Goal: Task Accomplishment & Management: Manage account settings

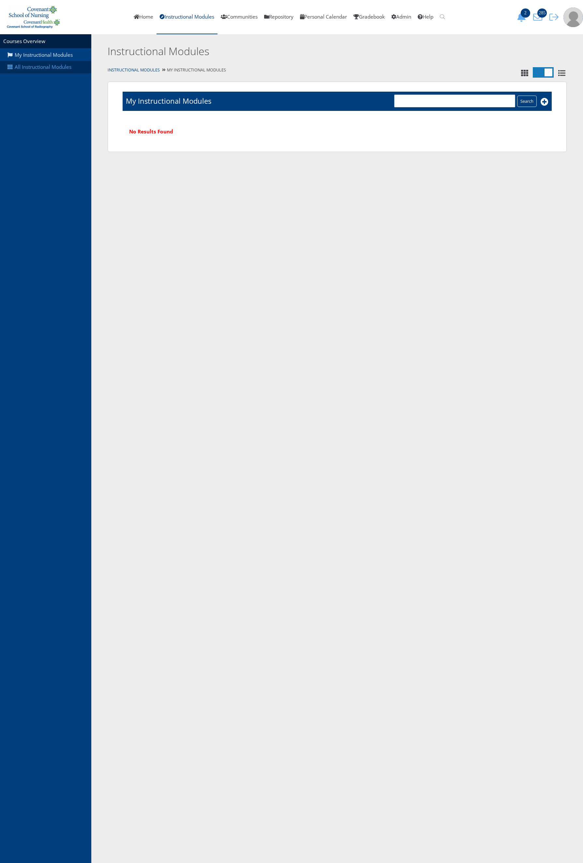
click at [71, 69] on link "All Instructional Modules" at bounding box center [45, 67] width 91 height 12
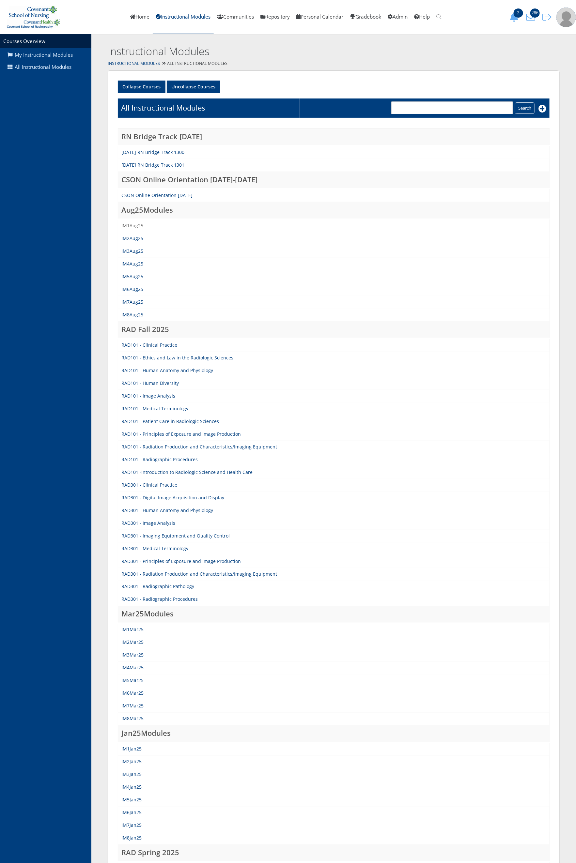
click at [137, 227] on link "IM1Aug25" at bounding box center [132, 225] width 22 height 6
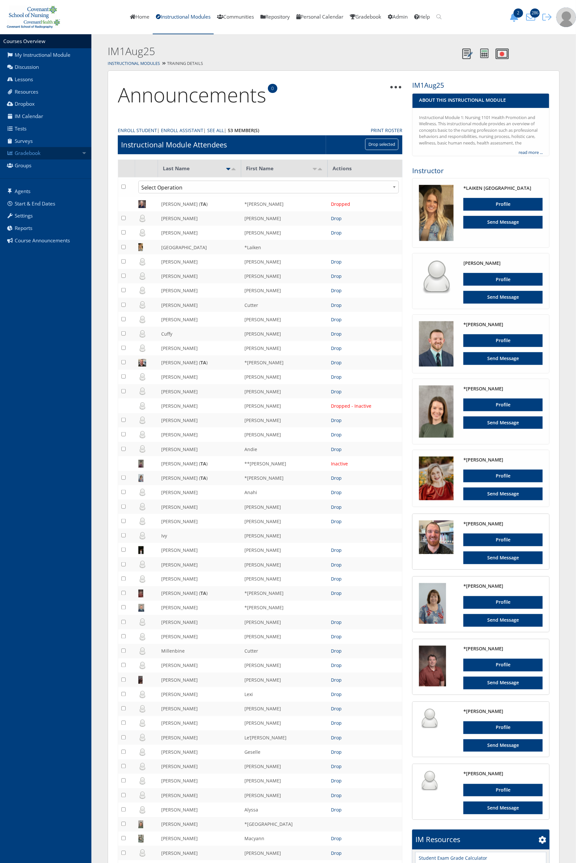
click at [53, 157] on link "Gradebook" at bounding box center [45, 153] width 91 height 12
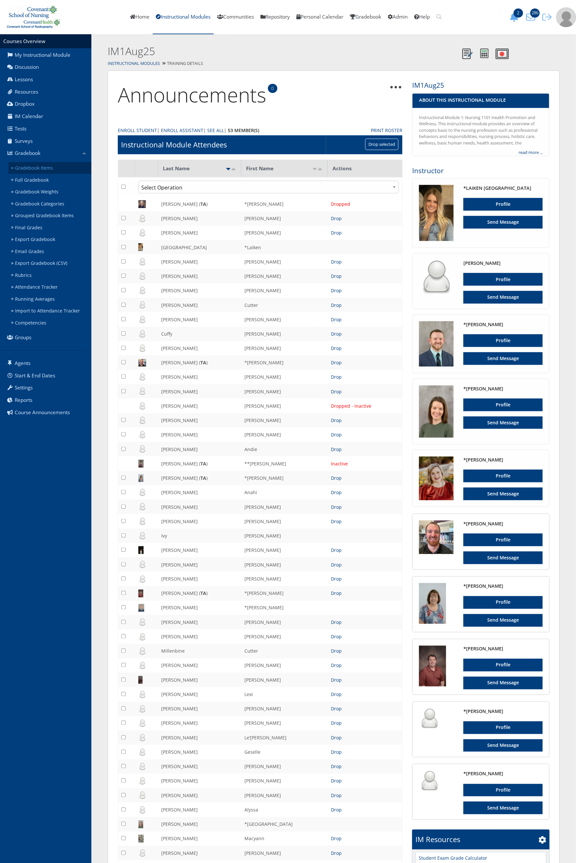
click at [48, 167] on link "Gradebook Items" at bounding box center [49, 168] width 83 height 12
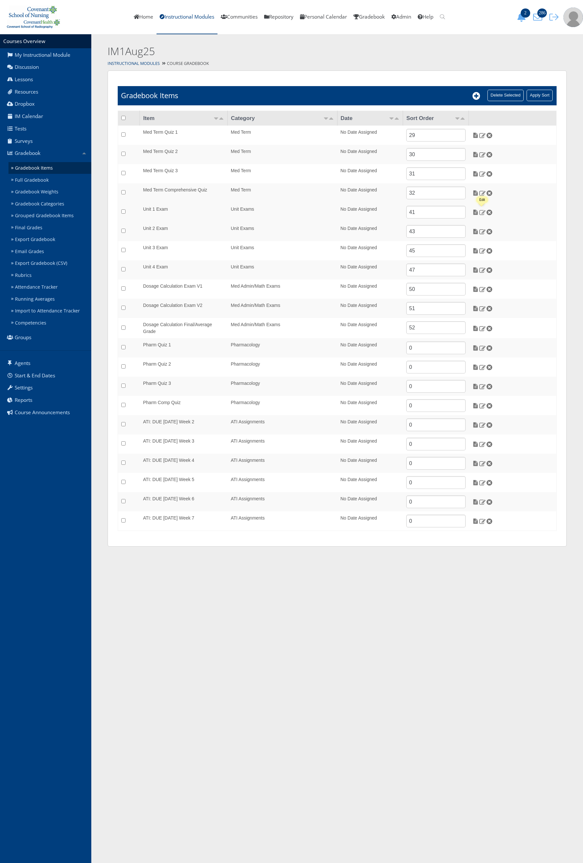
click at [481, 213] on img at bounding box center [482, 212] width 7 height 6
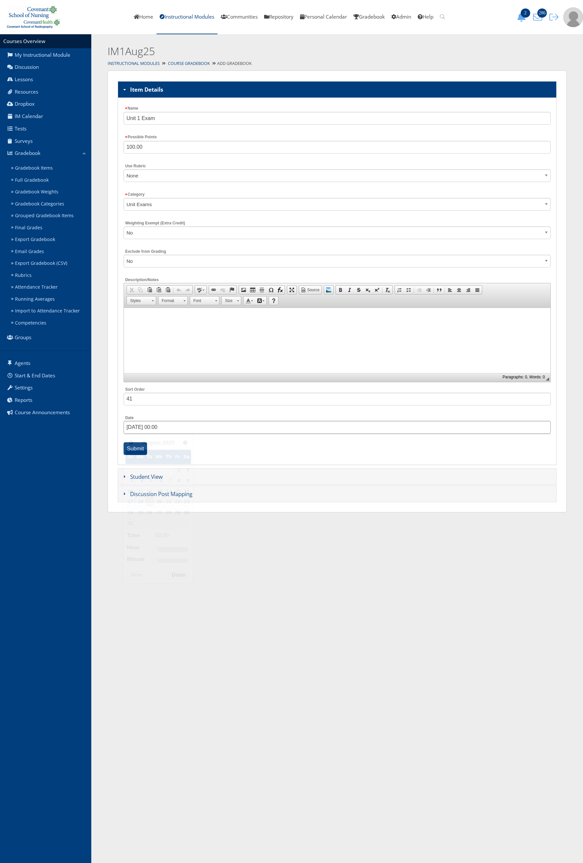
click at [151, 426] on input "08/19/2025 00:00" at bounding box center [337, 427] width 427 height 13
click at [150, 502] on link "19" at bounding box center [149, 502] width 8 height 10
type input "08/19/2025 08:00"
drag, startPoint x: 156, startPoint y: 551, endPoint x: 168, endPoint y: 553, distance: 12.5
click at [168, 552] on link at bounding box center [166, 549] width 7 height 7
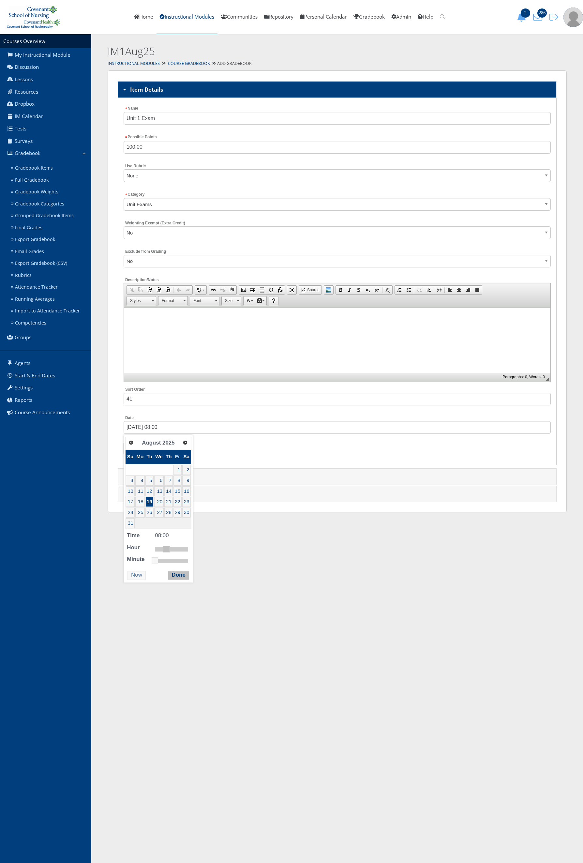
click at [180, 577] on button "Done" at bounding box center [178, 575] width 21 height 9
click at [141, 454] on input "Submit" at bounding box center [136, 448] width 24 height 13
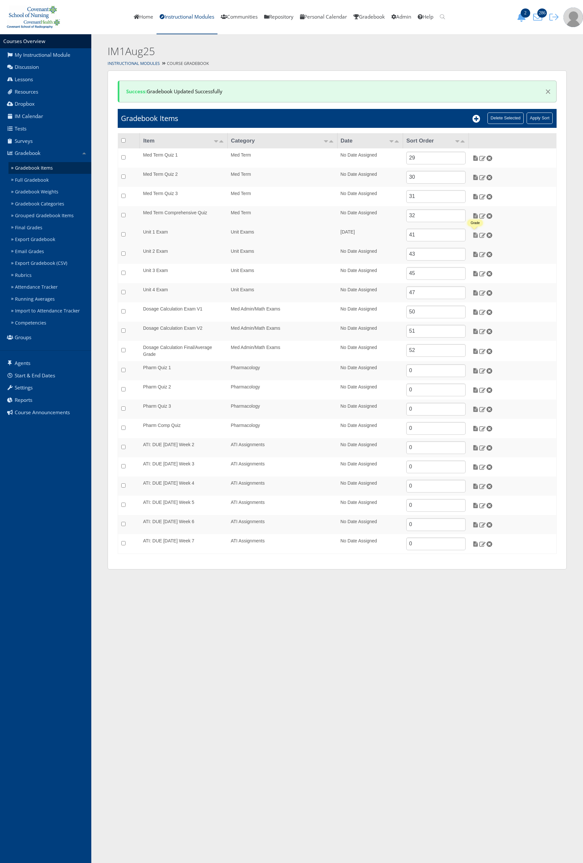
click at [475, 235] on img at bounding box center [475, 235] width 7 height 6
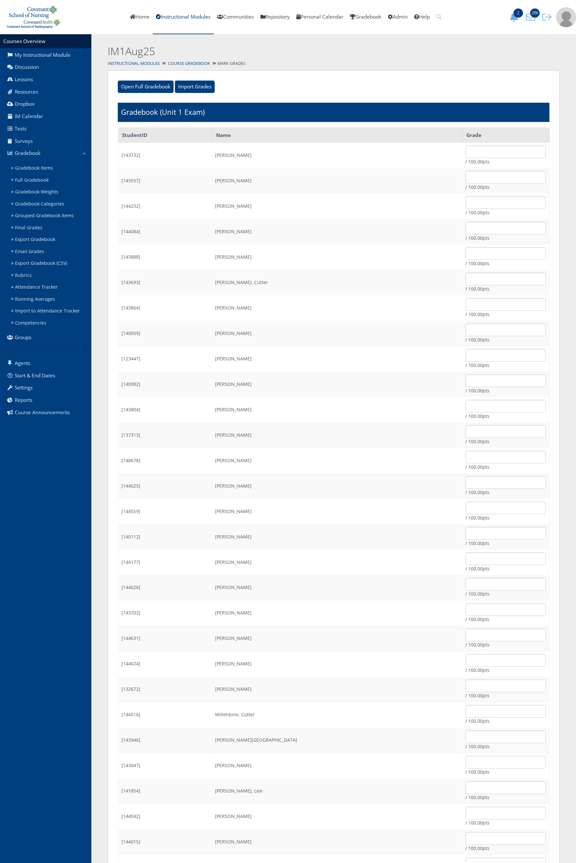
click at [204, 94] on div "Open Full Gradebook Import Grades Import Grades Example CSV Format: StudentID, …" at bounding box center [334, 631] width 452 height 1123
click at [196, 86] on input "Import Grades" at bounding box center [195, 87] width 40 height 12
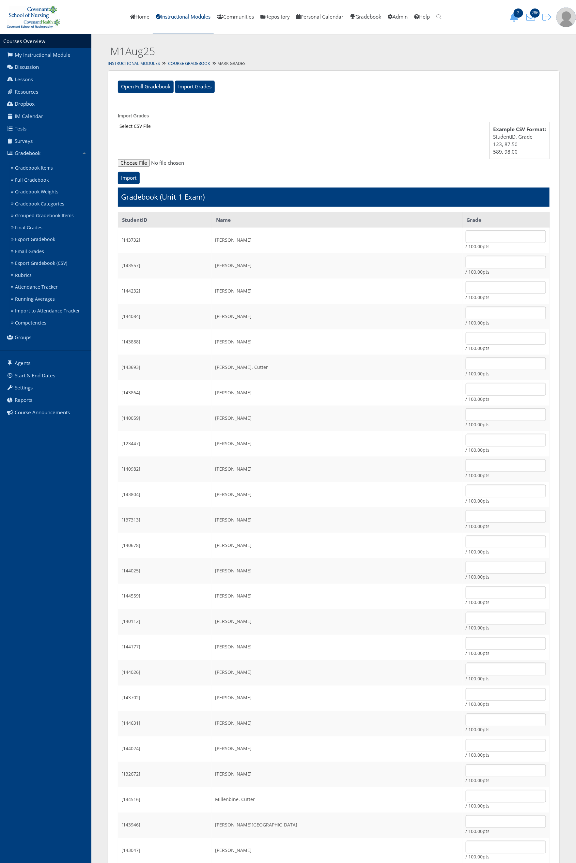
click at [142, 165] on input "file" at bounding box center [333, 163] width 431 height 8
type input "C:\fakepath\ET_Results_IM1Aug25E1.csv"
click at [132, 176] on input "Import" at bounding box center [129, 178] width 22 height 12
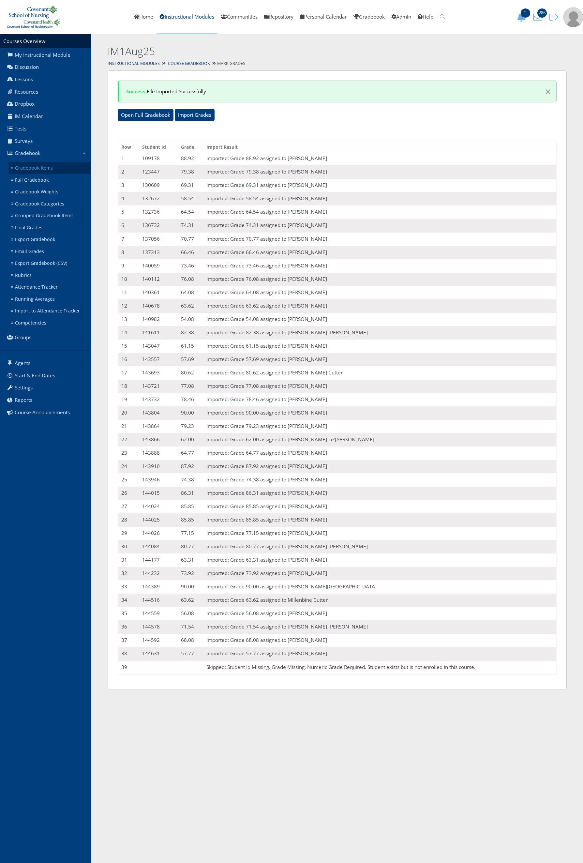
click at [30, 166] on link "Gradebook Items" at bounding box center [49, 168] width 83 height 12
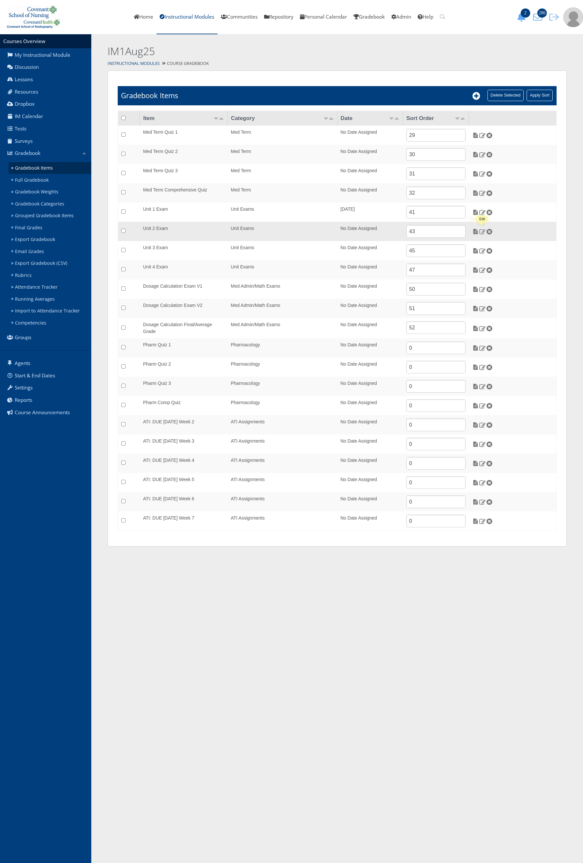
click at [481, 233] on img at bounding box center [482, 232] width 7 height 6
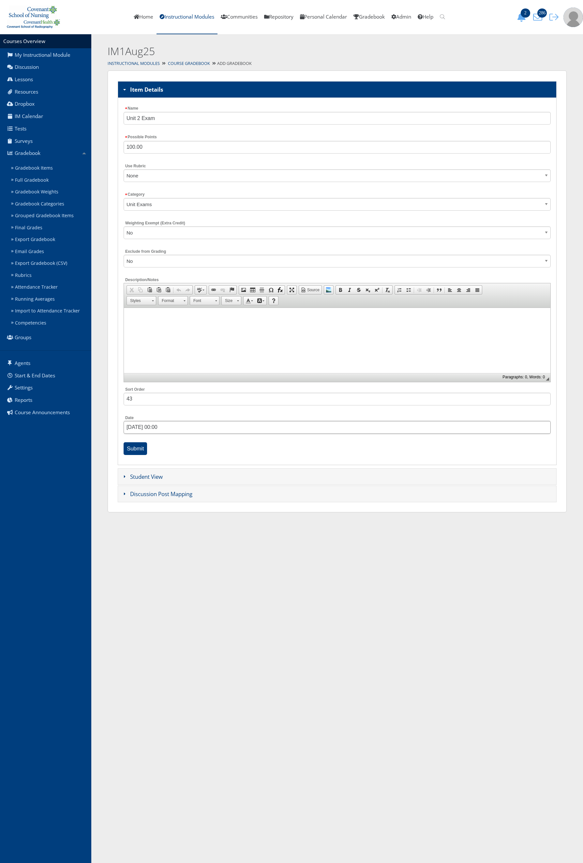
click at [137, 434] on input "[DATE] 00:00" at bounding box center [337, 427] width 427 height 13
click at [184, 446] on link "Next" at bounding box center [186, 442] width 10 height 10
click at [152, 470] on link "2" at bounding box center [150, 470] width 8 height 10
type input "[DATE] 08:00"
drag, startPoint x: 158, startPoint y: 539, endPoint x: 172, endPoint y: 544, distance: 13.9
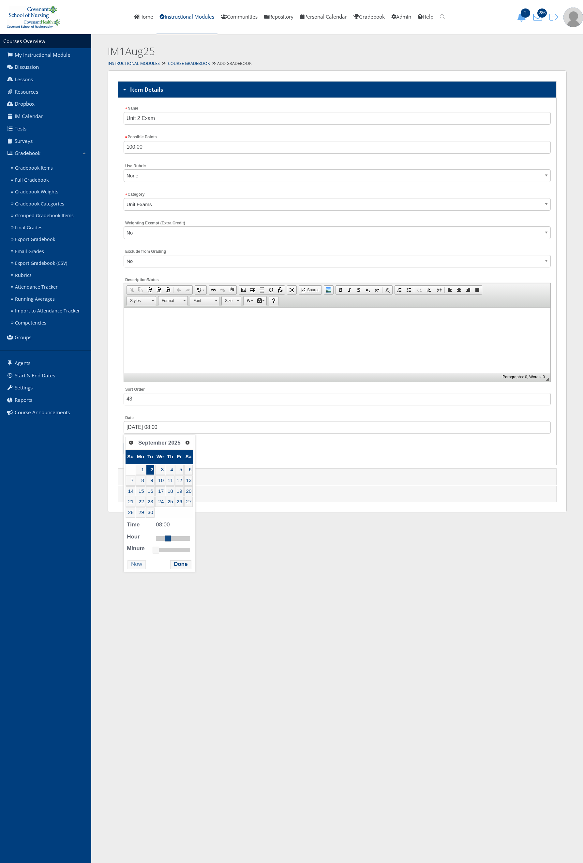
click at [172, 544] on dl "Time 08:00 Hour Minute Second Millisecond Microsecond Time Zone -1200 -1100 -10…" at bounding box center [159, 536] width 68 height 32
click at [180, 565] on button "Done" at bounding box center [180, 564] width 21 height 9
click at [135, 453] on input "Submit" at bounding box center [136, 448] width 24 height 13
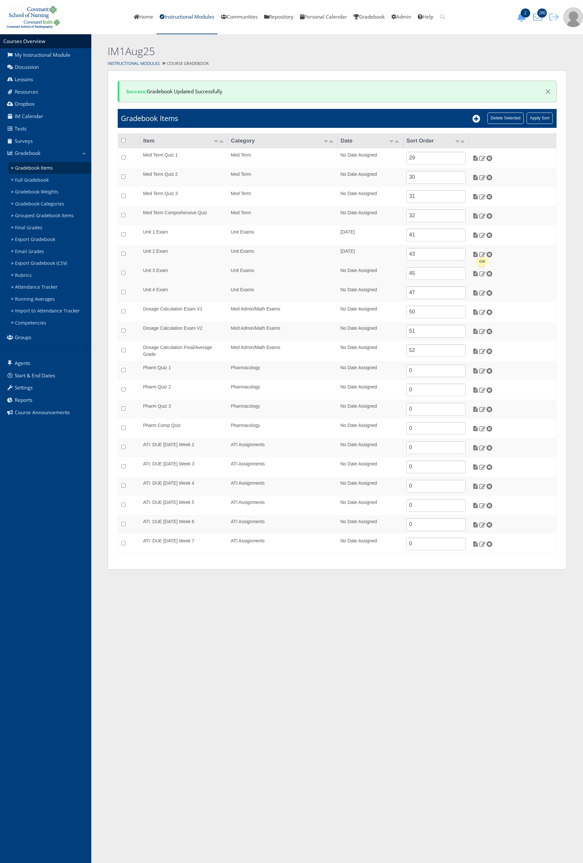
click at [485, 271] on img at bounding box center [482, 274] width 7 height 6
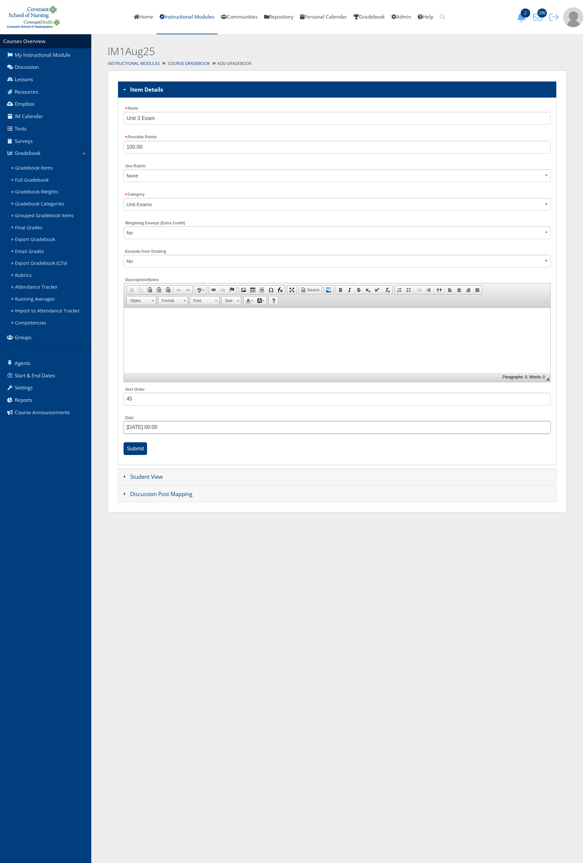
click at [149, 426] on input "[DATE] 00:00" at bounding box center [337, 427] width 427 height 13
click at [186, 443] on span "Next" at bounding box center [185, 442] width 5 height 5
click at [154, 495] on link "16" at bounding box center [150, 491] width 8 height 10
type input "09/16/2025 08:00"
drag, startPoint x: 158, startPoint y: 542, endPoint x: 171, endPoint y: 542, distance: 12.7
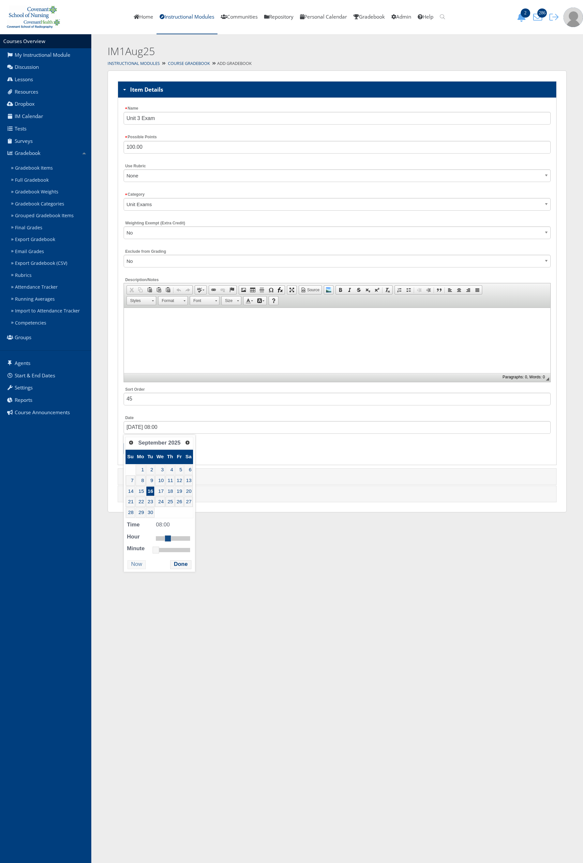
click at [171, 542] on link at bounding box center [168, 538] width 7 height 7
click at [179, 565] on button "Done" at bounding box center [180, 564] width 21 height 9
click at [136, 445] on input "Submit" at bounding box center [136, 448] width 24 height 13
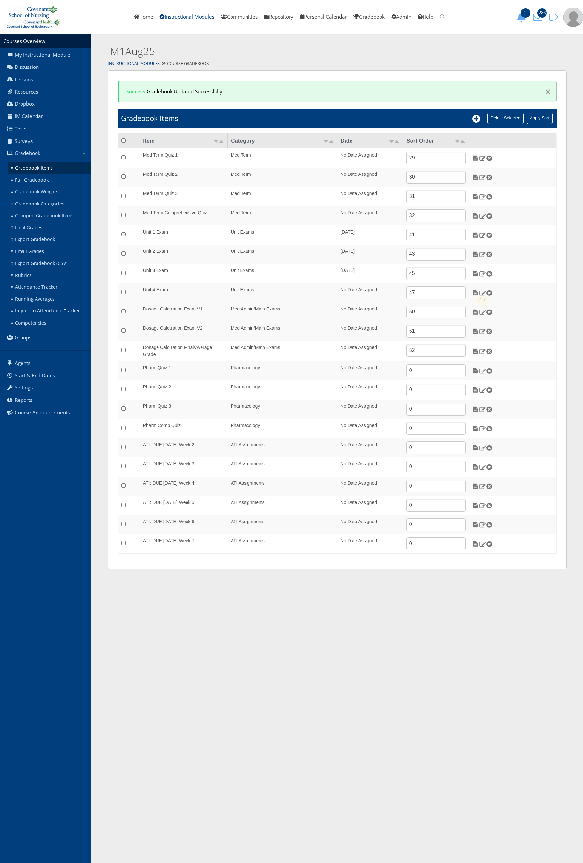
click at [482, 312] on img at bounding box center [482, 312] width 7 height 6
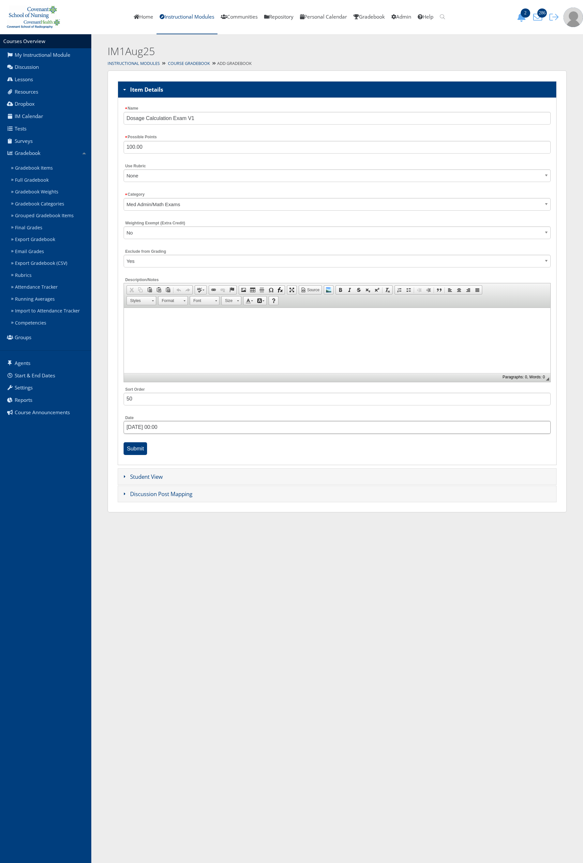
click at [175, 427] on input "08/19/2025 00:00" at bounding box center [337, 427] width 427 height 13
click at [186, 442] on span "Next" at bounding box center [185, 442] width 5 height 5
click at [159, 494] on link "17" at bounding box center [160, 491] width 10 height 10
type input "09/17/2025 08:00"
drag, startPoint x: 158, startPoint y: 539, endPoint x: 170, endPoint y: 541, distance: 12.9
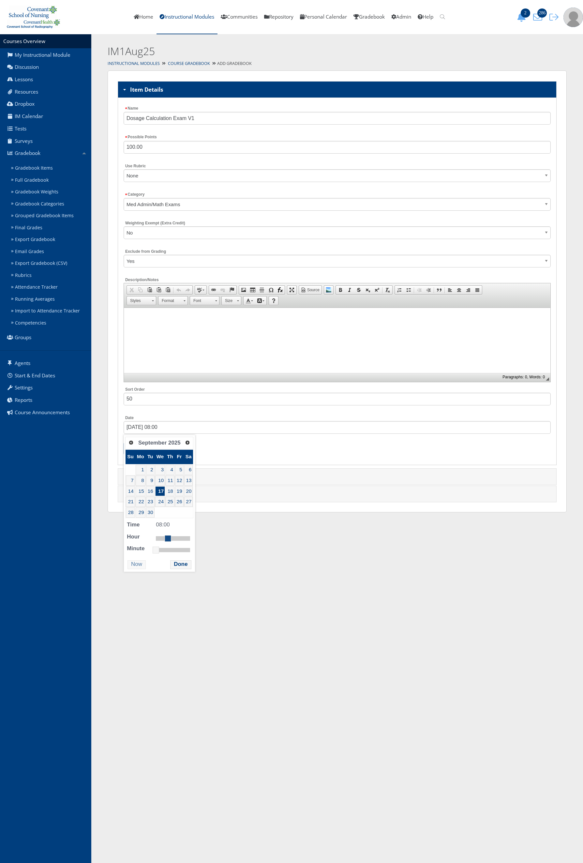
click at [170, 541] on link at bounding box center [168, 538] width 7 height 7
click at [177, 569] on button "Done" at bounding box center [180, 564] width 21 height 9
click at [134, 451] on input "Submit" at bounding box center [136, 448] width 24 height 13
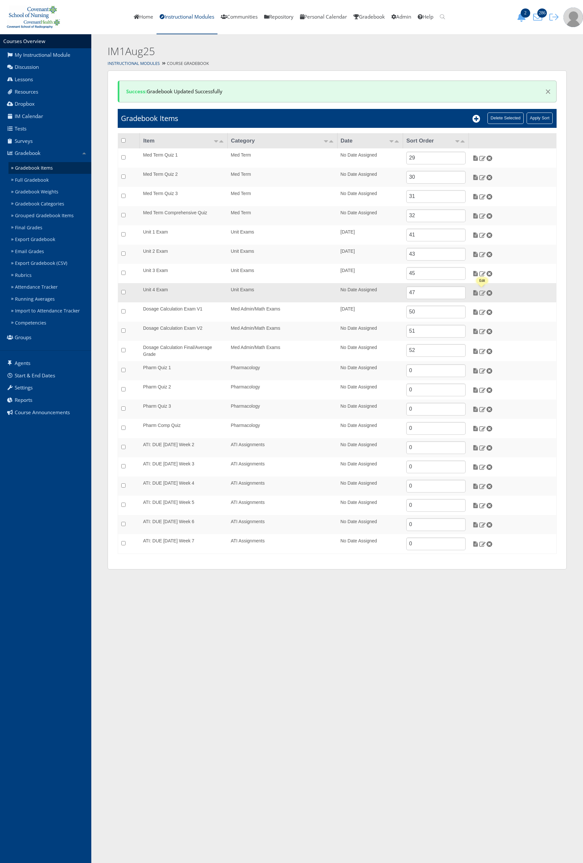
click at [481, 293] on img at bounding box center [482, 293] width 7 height 6
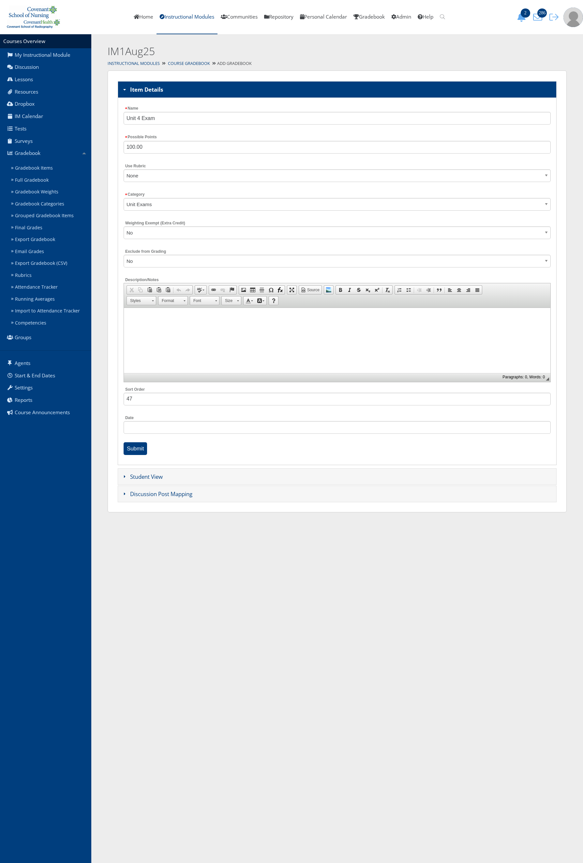
click at [183, 436] on div "Date" at bounding box center [337, 426] width 427 height 25
click at [186, 430] on input "08/19/2025 00:00" at bounding box center [337, 427] width 427 height 13
click at [188, 444] on link "Next" at bounding box center [186, 442] width 10 height 10
click at [188, 444] on span "Next" at bounding box center [187, 442] width 5 height 5
click at [131, 439] on link "Prev" at bounding box center [131, 442] width 10 height 10
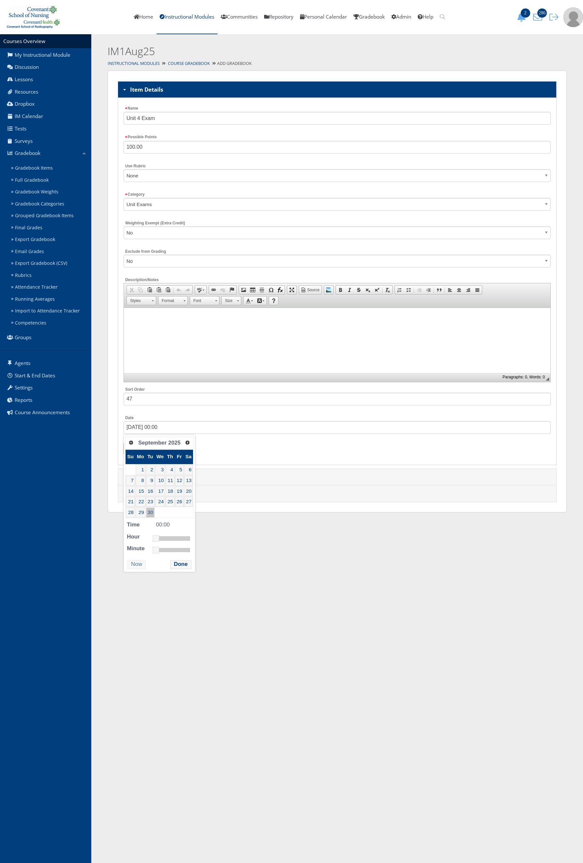
click at [149, 511] on link "30" at bounding box center [150, 512] width 8 height 10
type input "09/30/2025 08:00"
drag, startPoint x: 159, startPoint y: 543, endPoint x: 172, endPoint y: 543, distance: 12.1
click at [171, 542] on link at bounding box center [168, 538] width 7 height 7
click at [176, 566] on button "Done" at bounding box center [180, 564] width 21 height 9
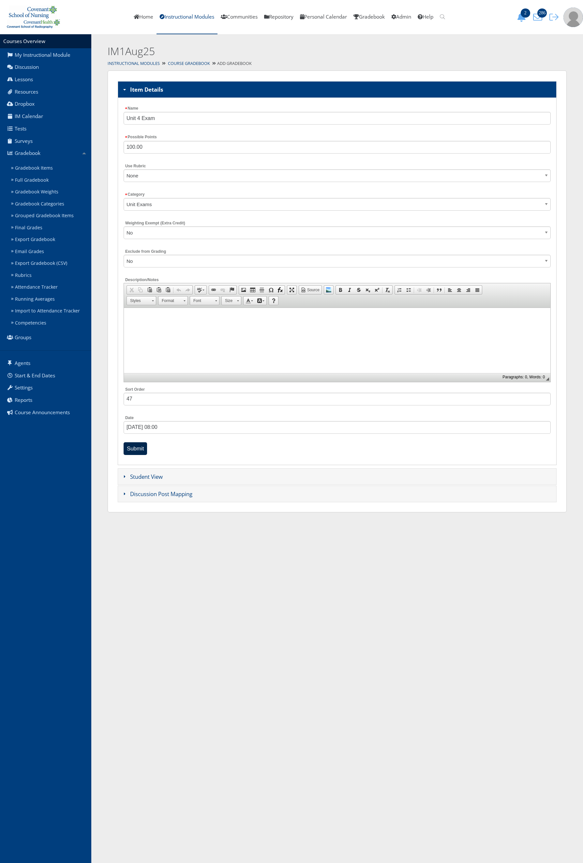
click at [145, 446] on input "Submit" at bounding box center [136, 448] width 24 height 13
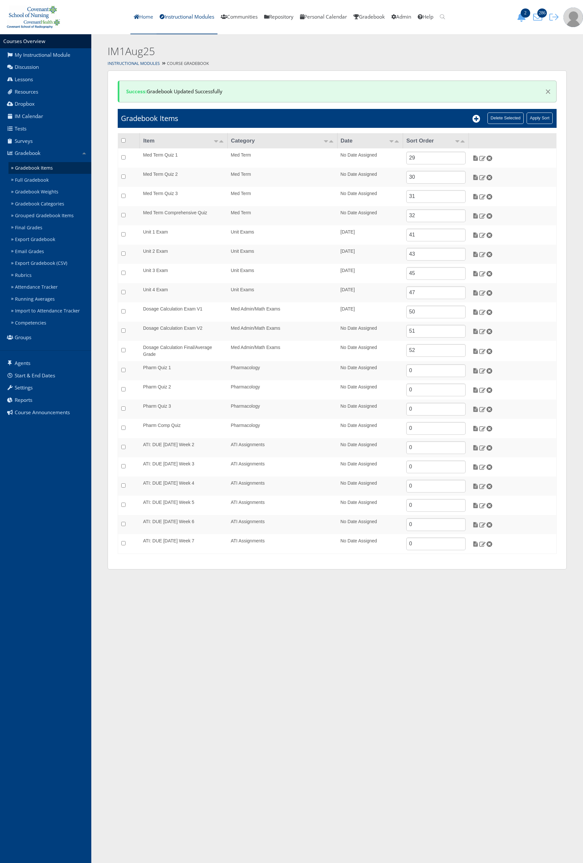
click at [140, 13] on link "Home" at bounding box center [143, 17] width 26 height 34
